Goal: Information Seeking & Learning: Learn about a topic

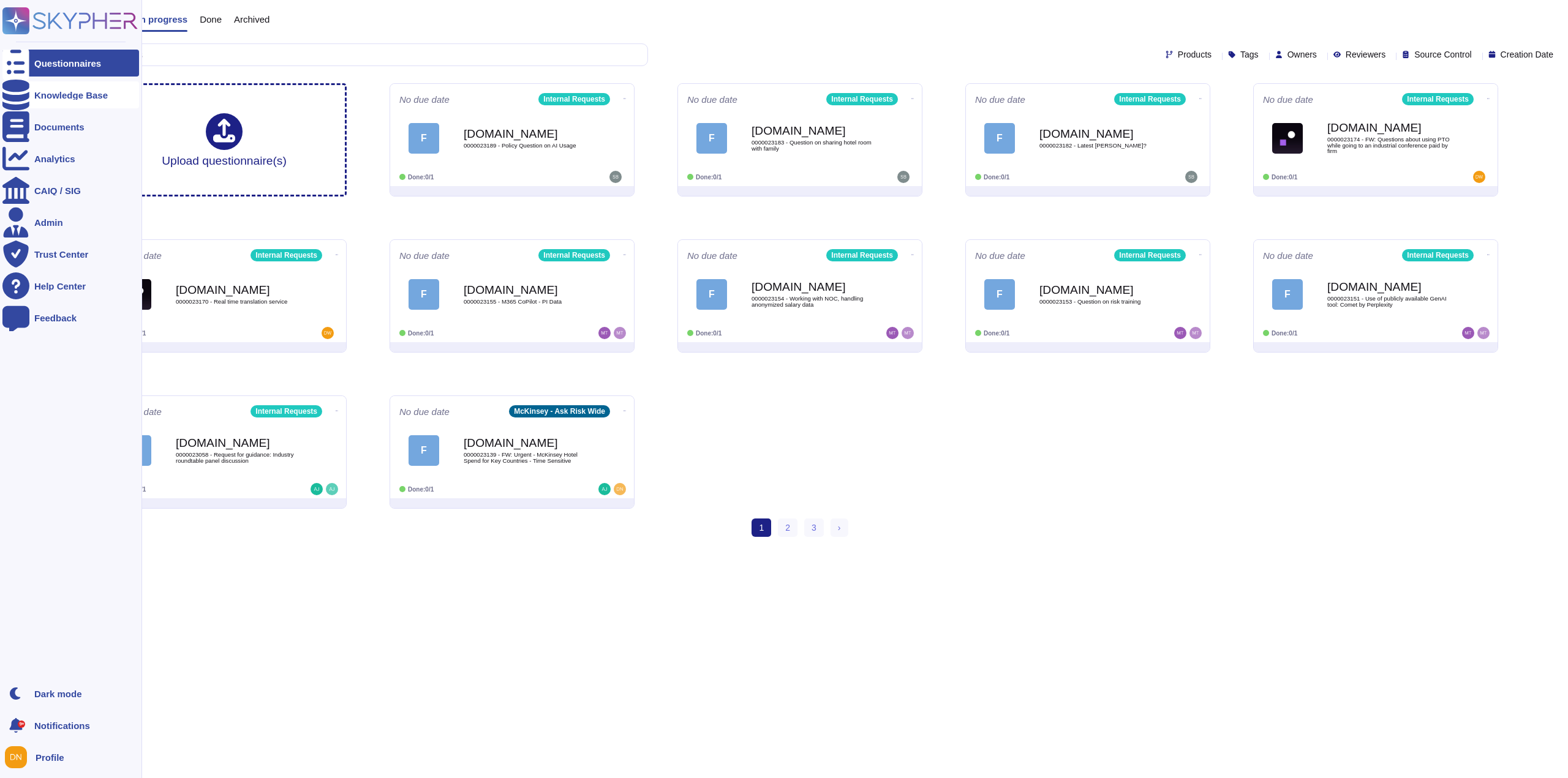
click at [19, 94] on icon at bounding box center [16, 94] width 27 height 30
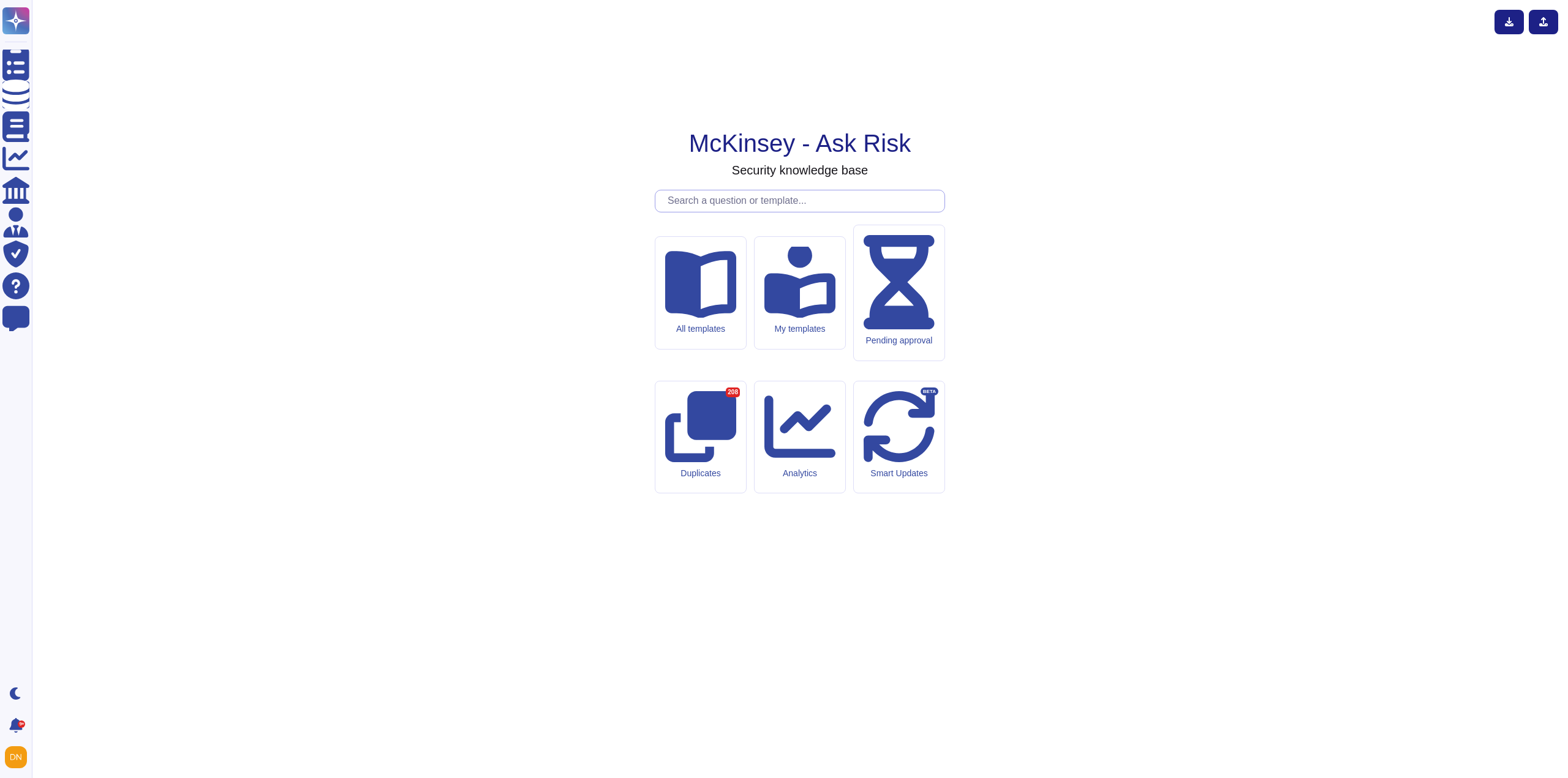
click at [725, 212] on input "text" at bounding box center [803, 201] width 283 height 21
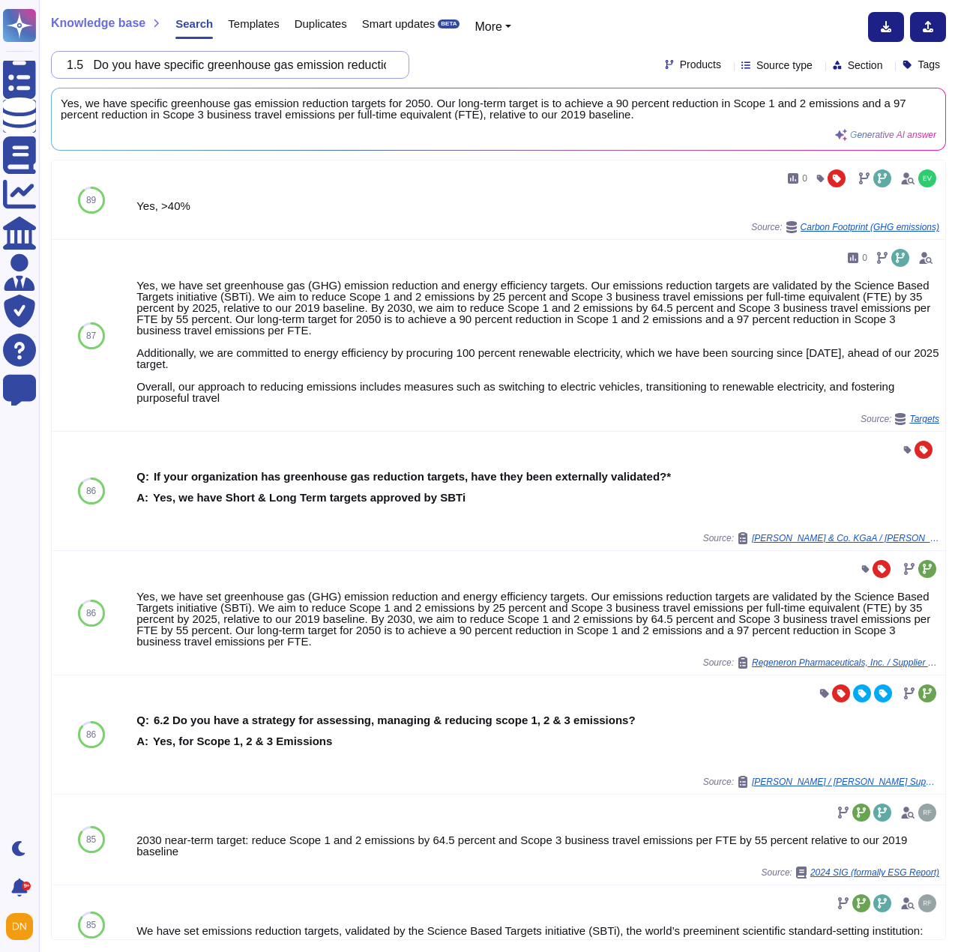
click at [392, 64] on input "1.5 Do you have specific greenhouse gas emission reduction targets for the futu…" at bounding box center [226, 65] width 334 height 26
click at [293, 70] on input "1.5 Do you have specific greenhouse gas emission reduction targets for the futu…" at bounding box center [226, 65] width 334 height 26
type input "1.5 Do you have specific greenhouse gs emission reduction targets for the futur…"
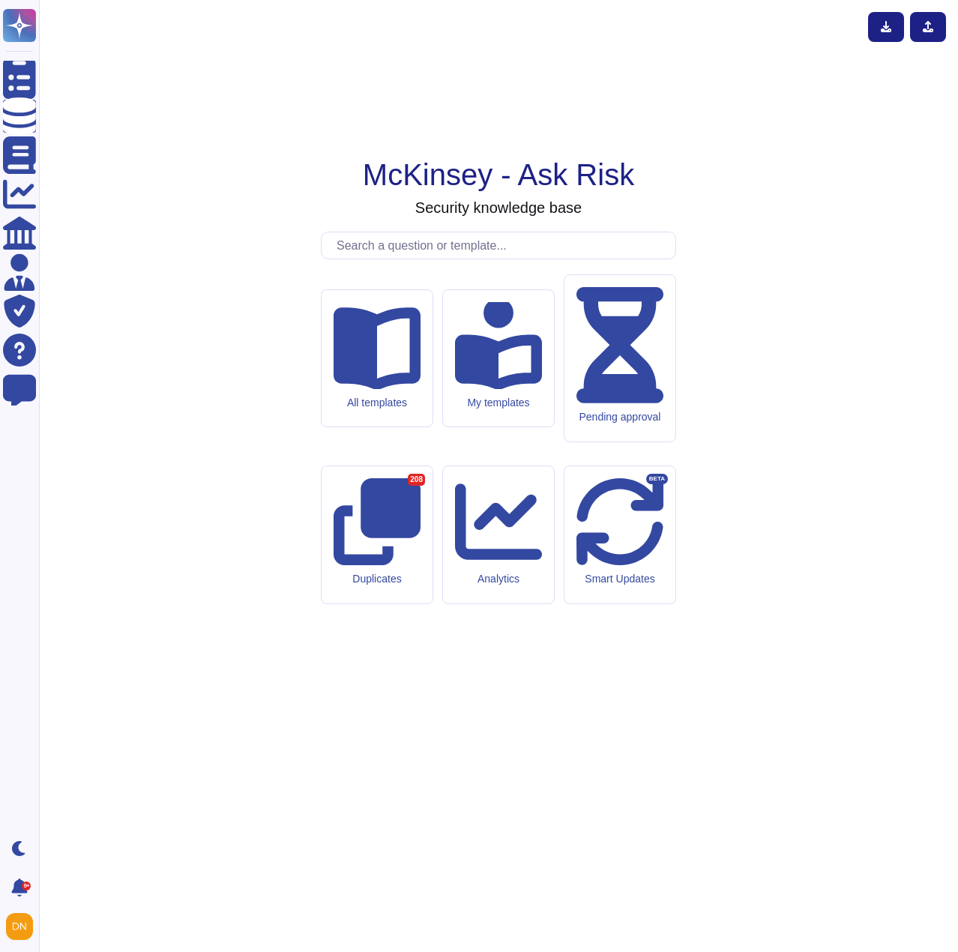
click at [379, 258] on input "text" at bounding box center [502, 245] width 346 height 26
